Goal: Complete application form: Complete application form

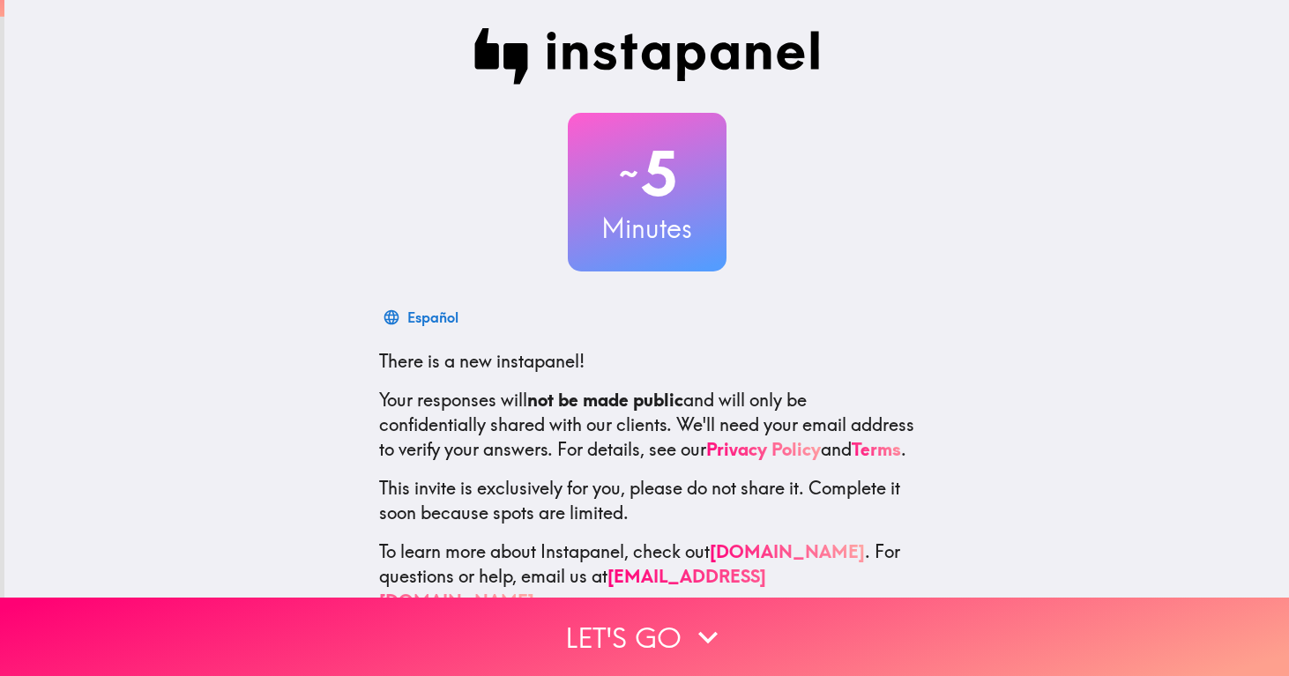
scroll to position [57, 0]
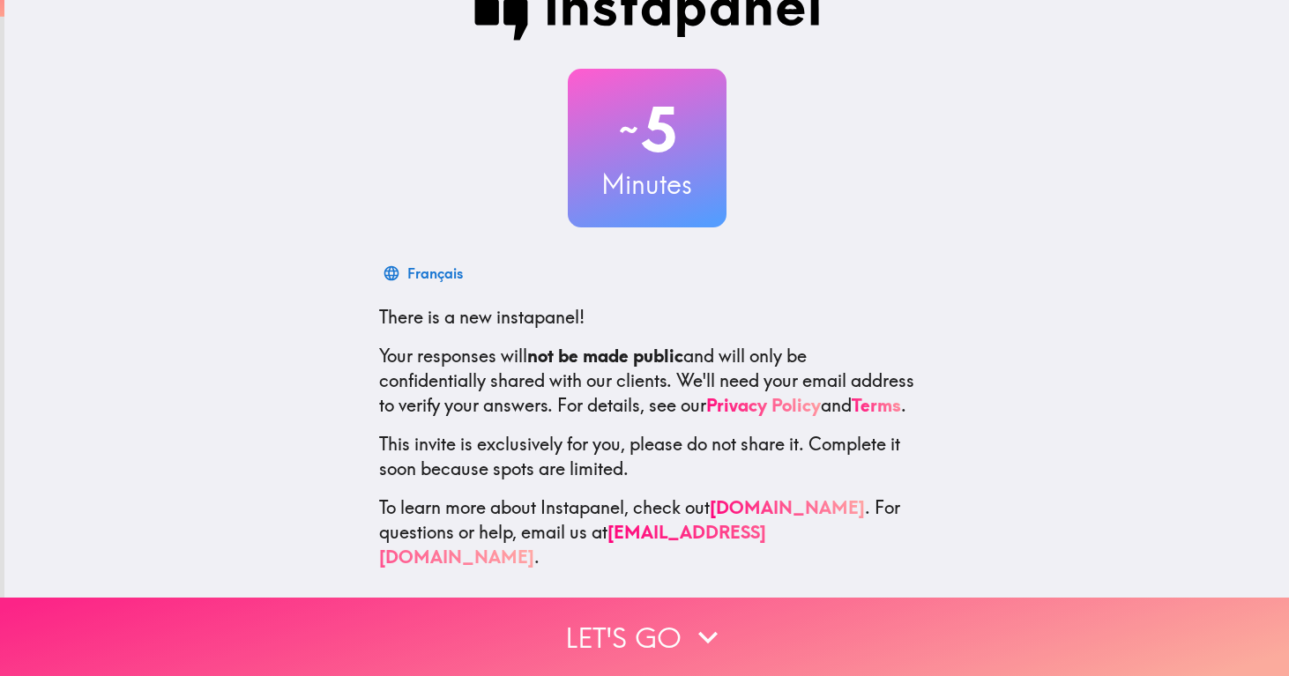
click at [665, 622] on button "Let's go" at bounding box center [644, 637] width 1289 height 78
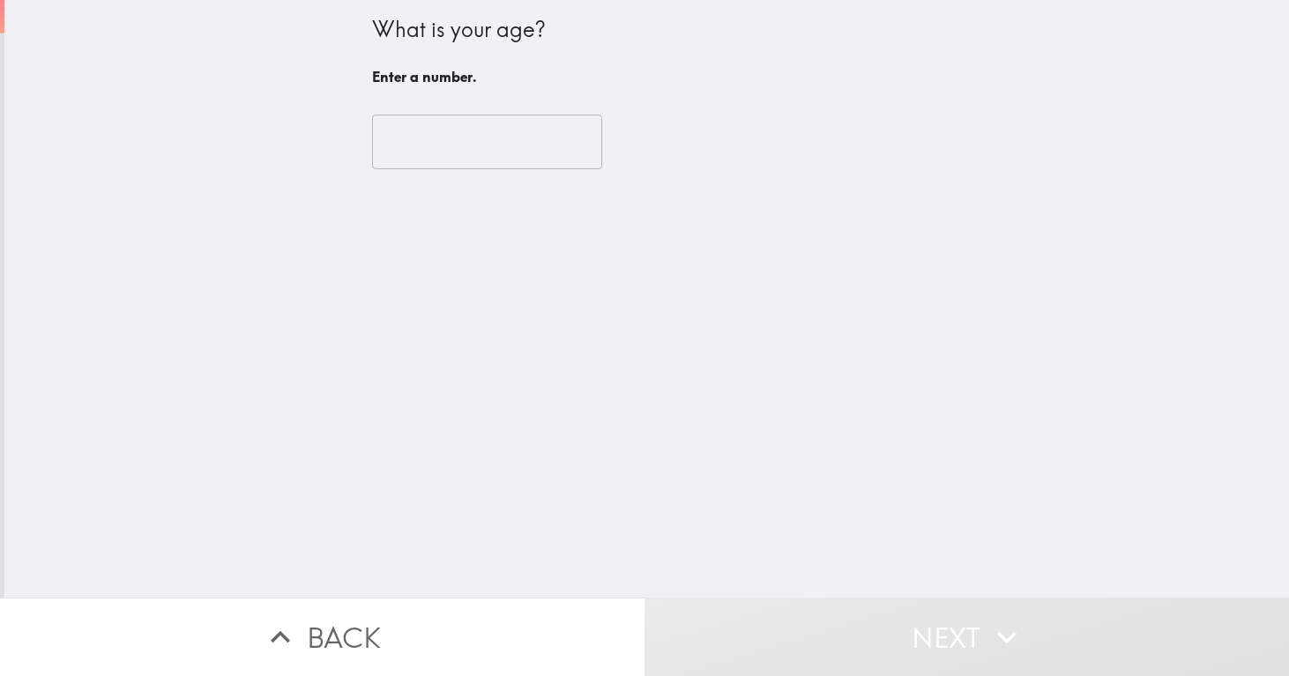
click at [474, 158] on input "number" at bounding box center [487, 142] width 230 height 55
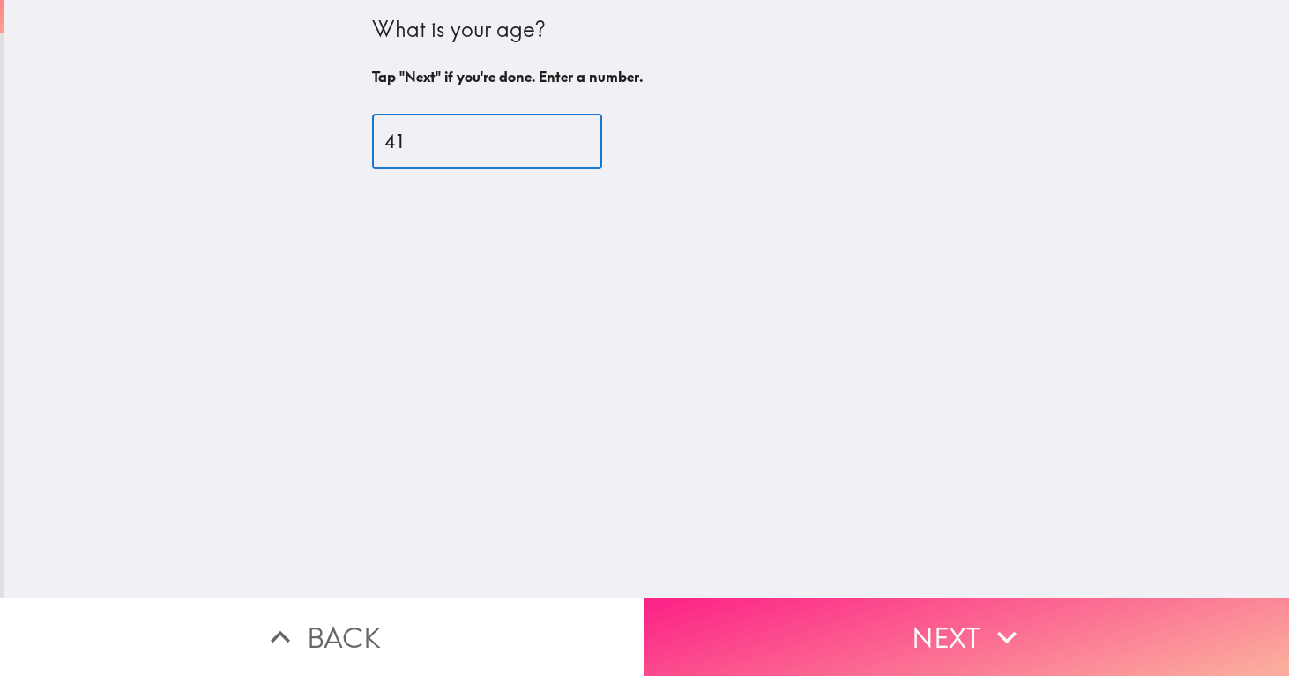
type input "41"
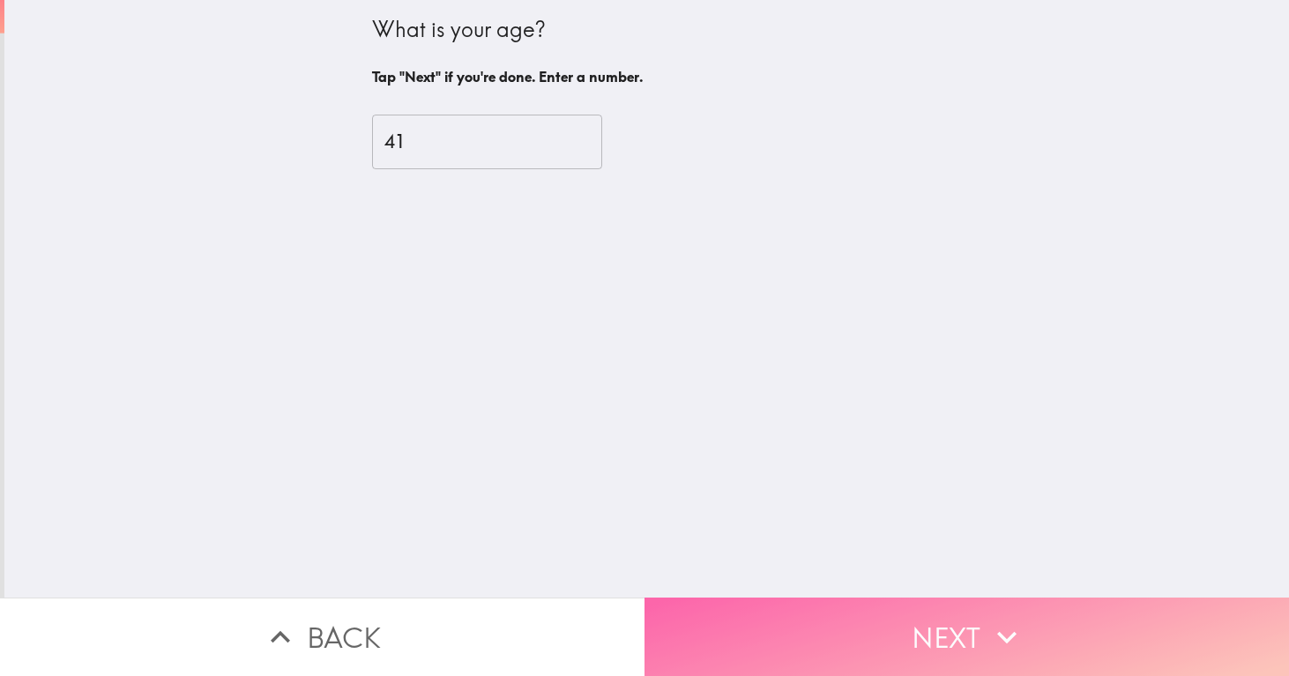
click at [850, 611] on button "Next" at bounding box center [966, 637] width 644 height 78
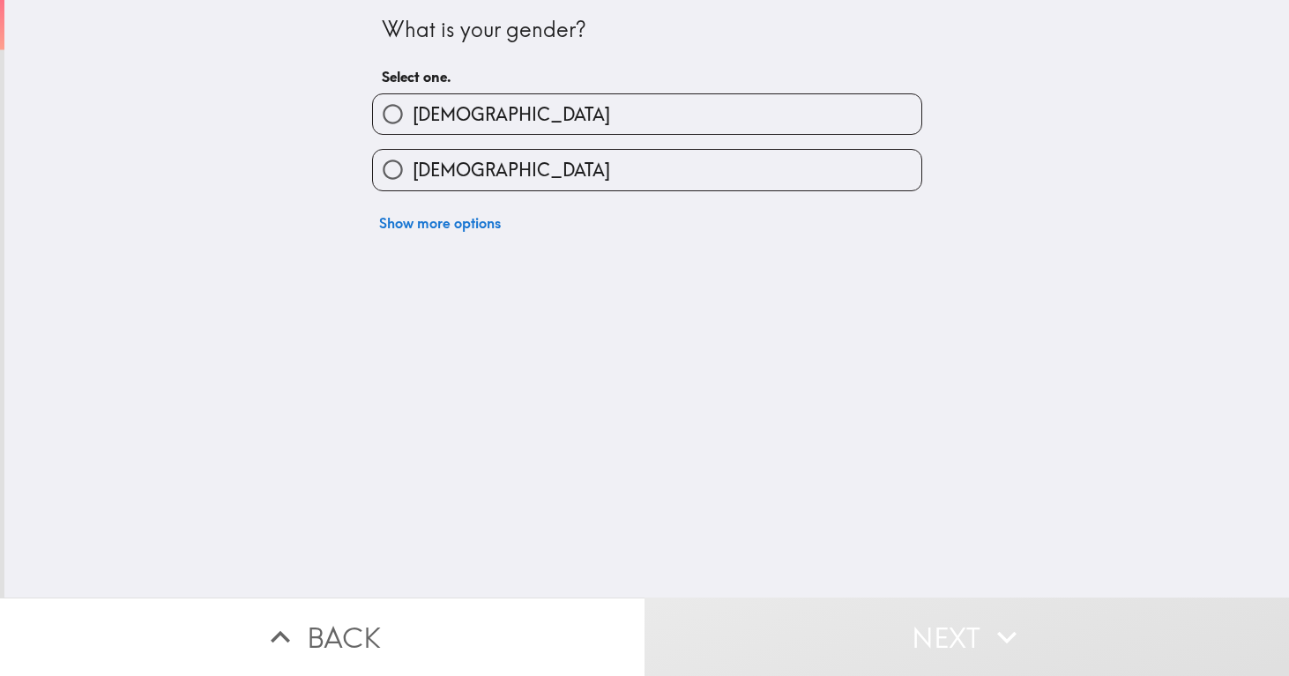
click at [445, 111] on label "[DEMOGRAPHIC_DATA]" at bounding box center [647, 114] width 548 height 40
click at [413, 111] on input "[DEMOGRAPHIC_DATA]" at bounding box center [393, 114] width 40 height 40
radio input "true"
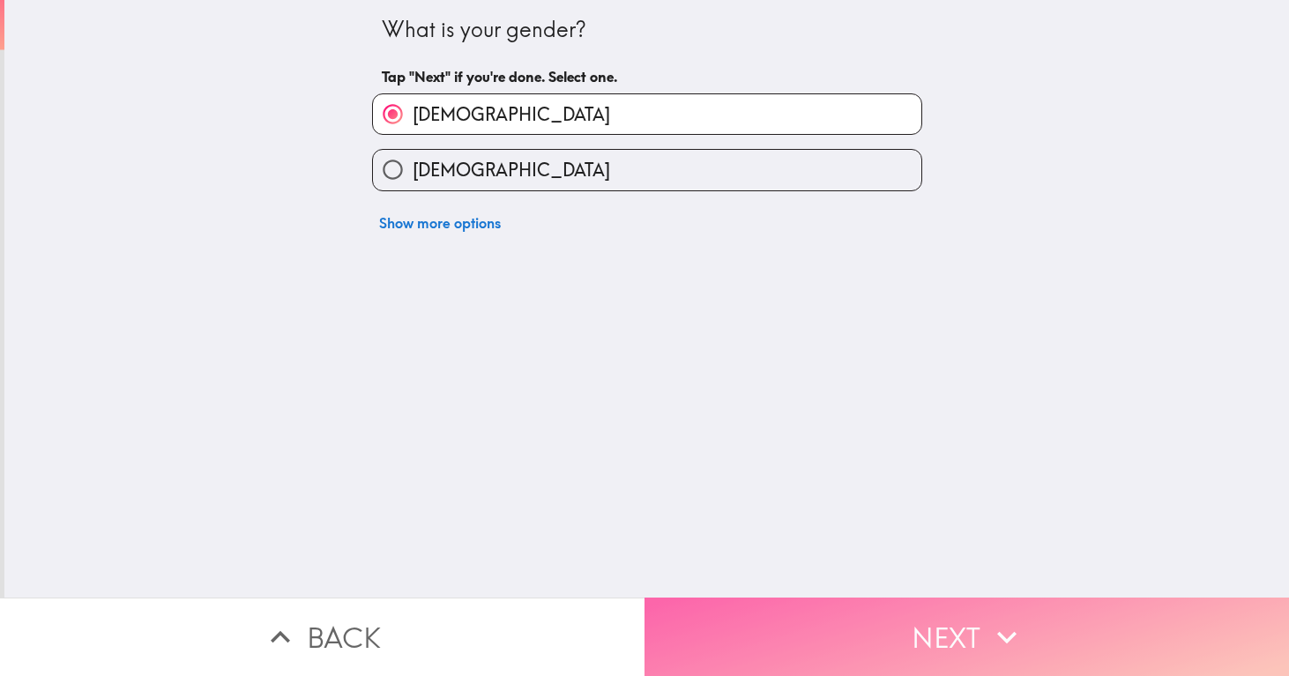
click at [870, 616] on button "Next" at bounding box center [966, 637] width 644 height 78
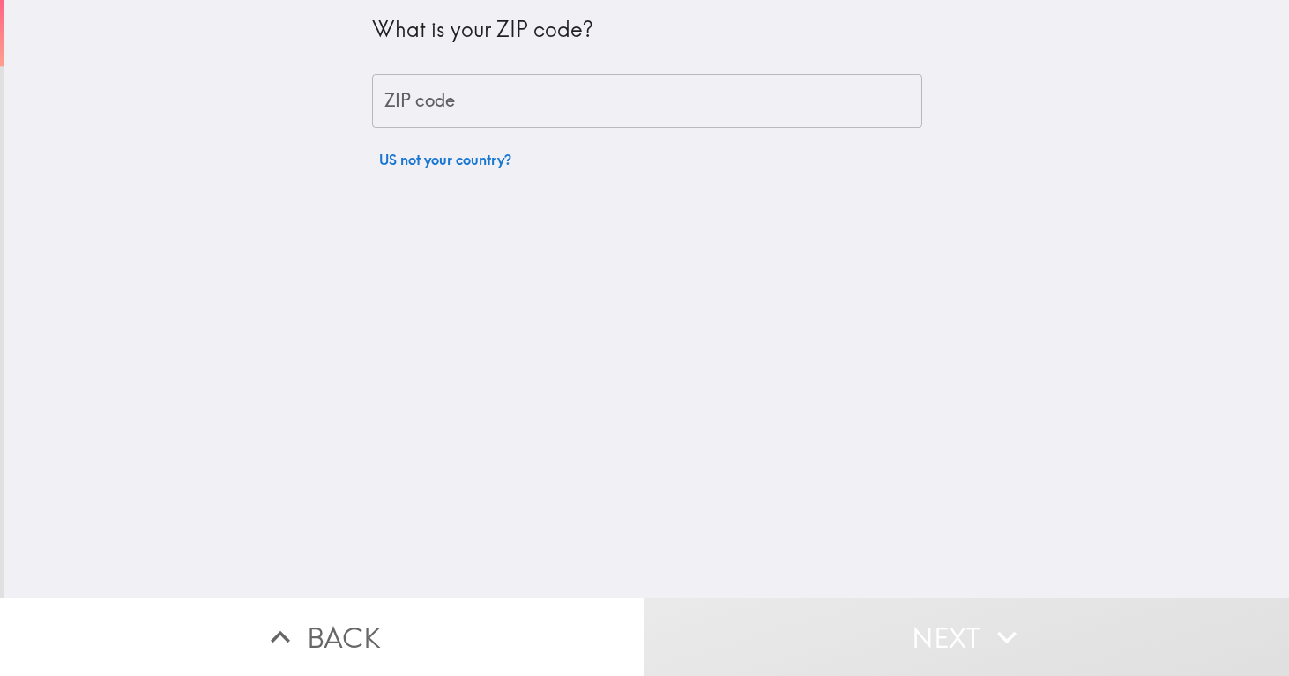
click at [452, 108] on input "ZIP code" at bounding box center [647, 101] width 550 height 55
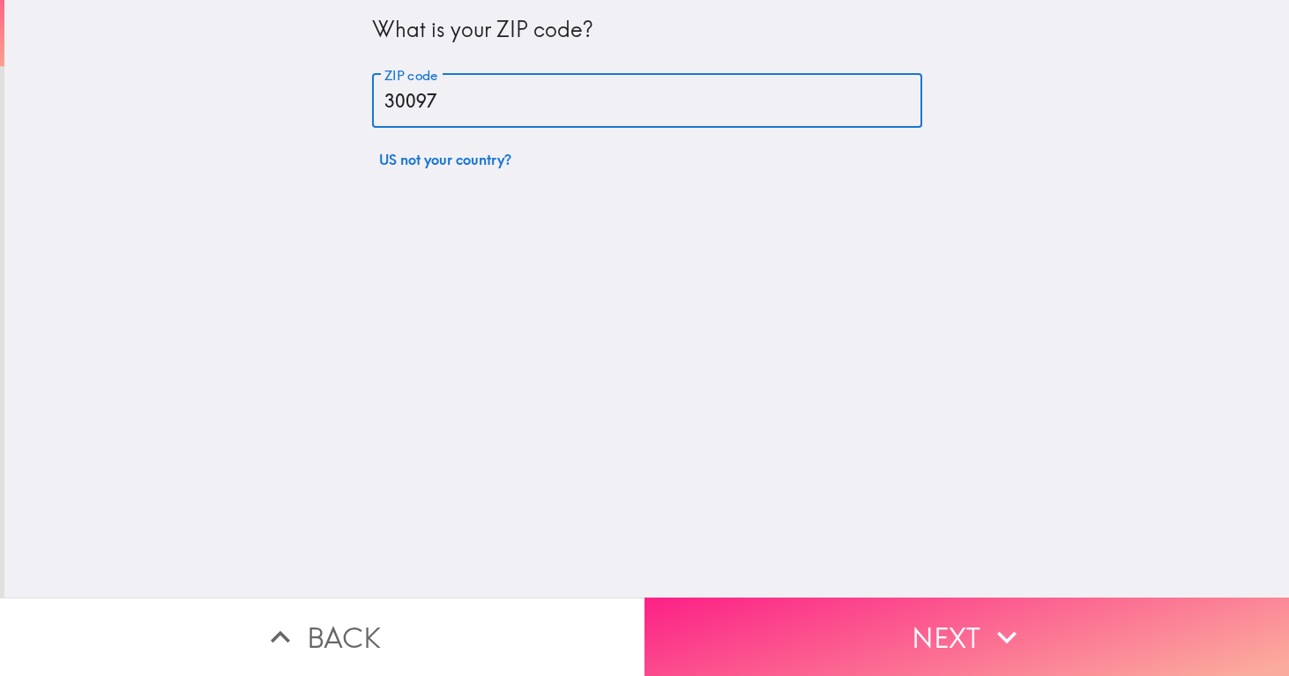
type input "30097"
click at [792, 619] on button "Next" at bounding box center [966, 637] width 644 height 78
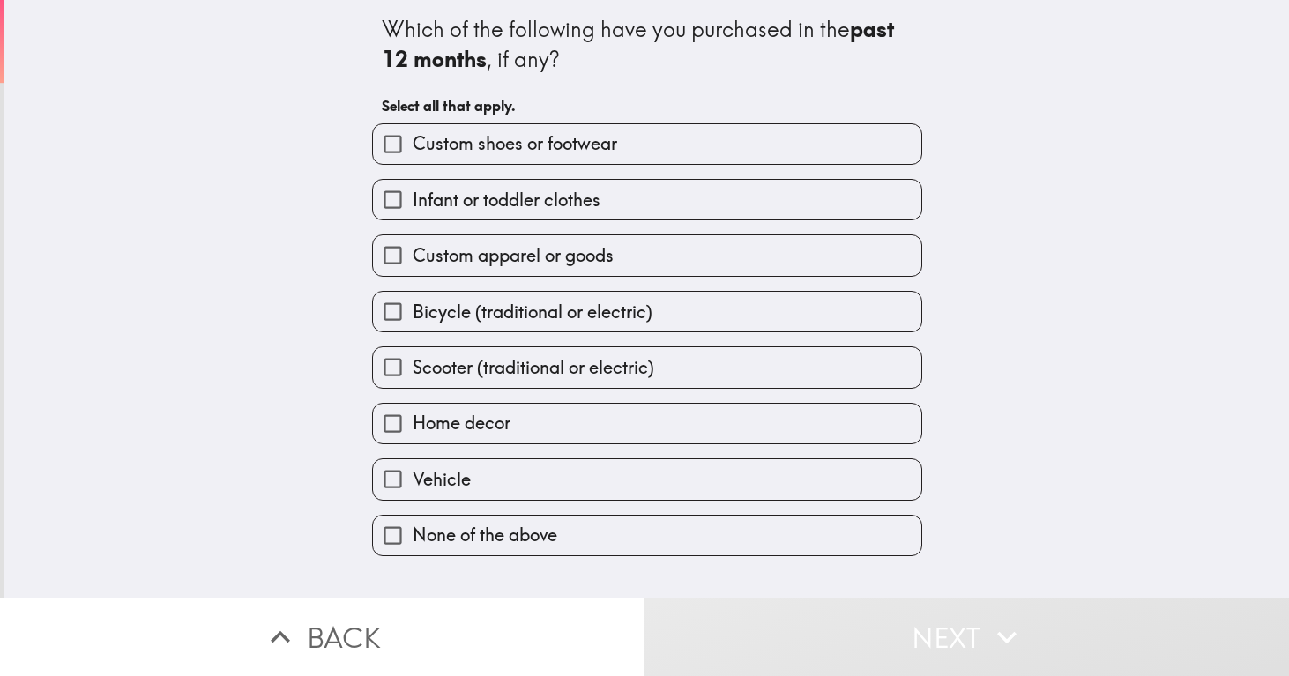
click at [375, 426] on input "Home decor" at bounding box center [393, 424] width 40 height 40
checkbox input "true"
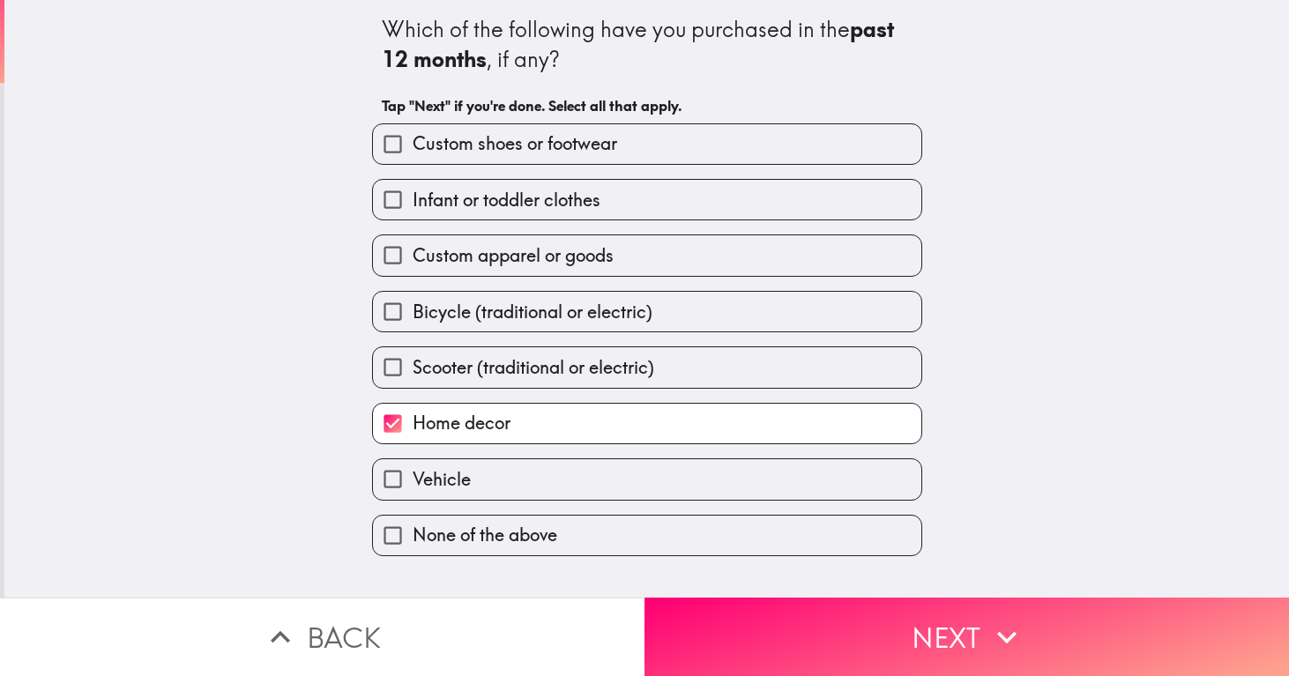
click at [464, 144] on span "Custom shoes or footwear" at bounding box center [515, 143] width 204 height 25
click at [413, 144] on input "Custom shoes or footwear" at bounding box center [393, 144] width 40 height 40
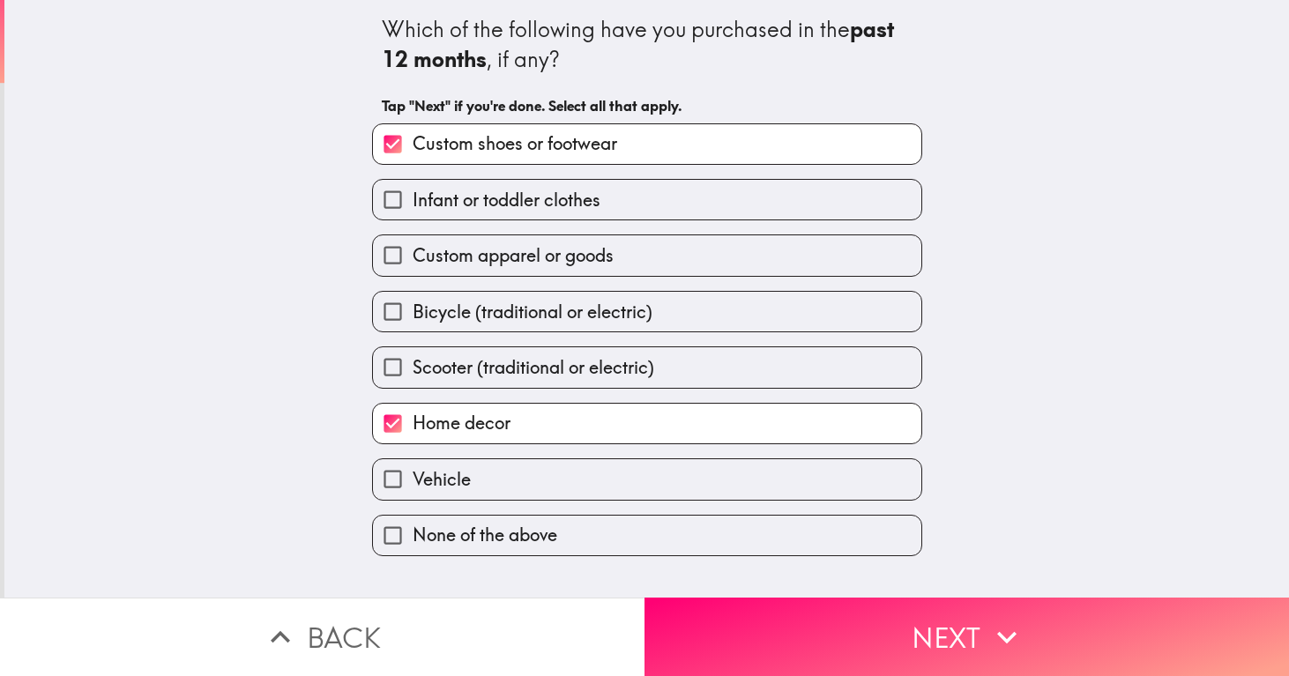
click at [464, 144] on span "Custom shoes or footwear" at bounding box center [515, 143] width 204 height 25
click at [413, 144] on input "Custom shoes or footwear" at bounding box center [393, 144] width 40 height 40
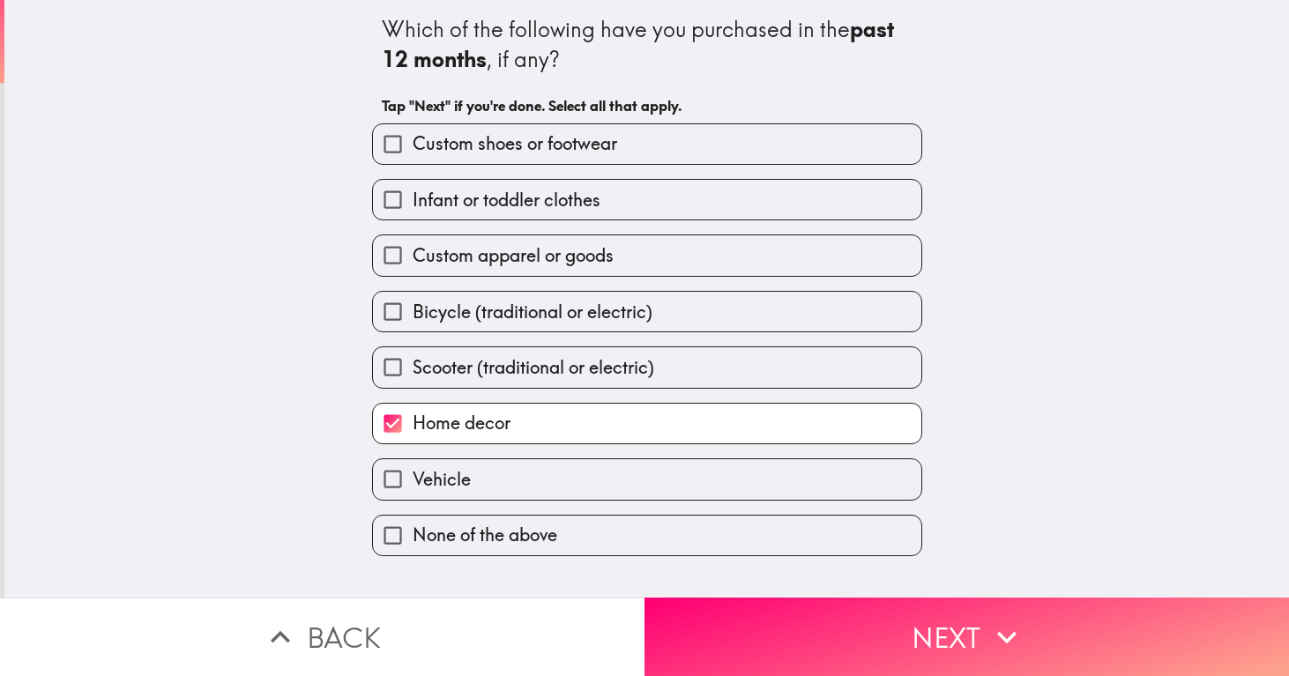
click at [464, 144] on span "Custom shoes or footwear" at bounding box center [515, 143] width 204 height 25
click at [413, 144] on input "Custom shoes or footwear" at bounding box center [393, 144] width 40 height 40
checkbox input "true"
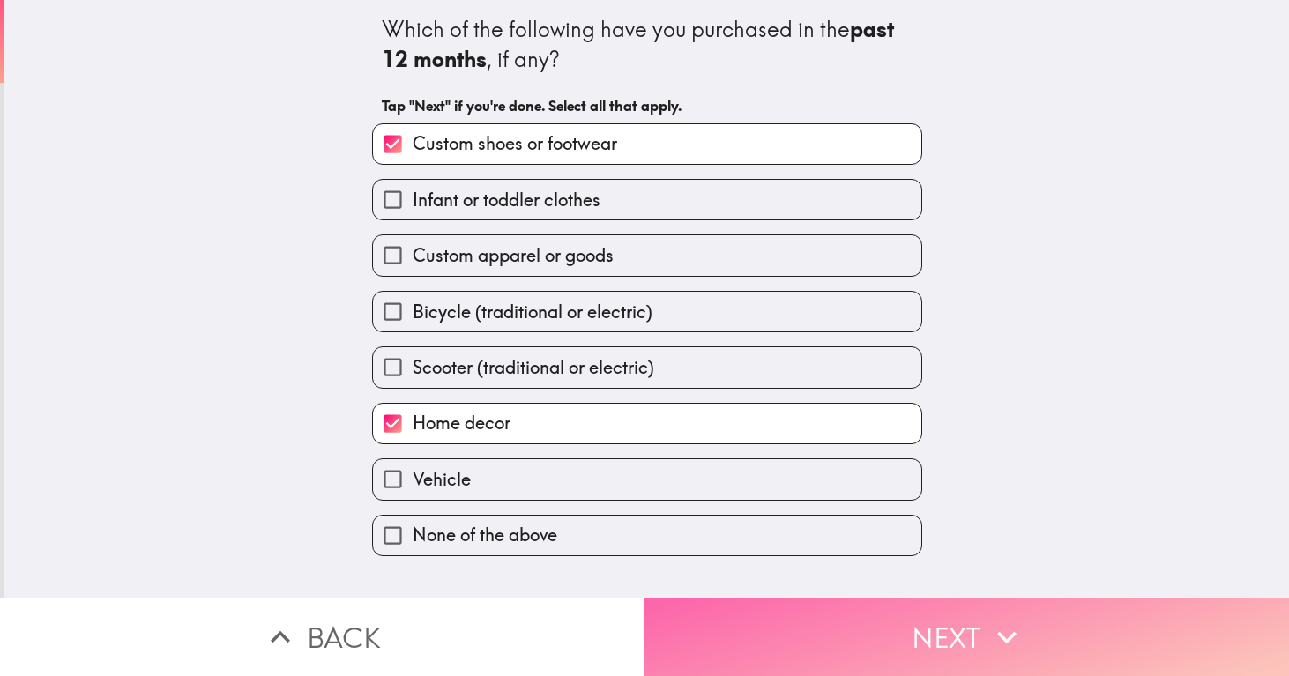
click at [883, 620] on button "Next" at bounding box center [966, 637] width 644 height 78
